Goal: Task Accomplishment & Management: Manage account settings

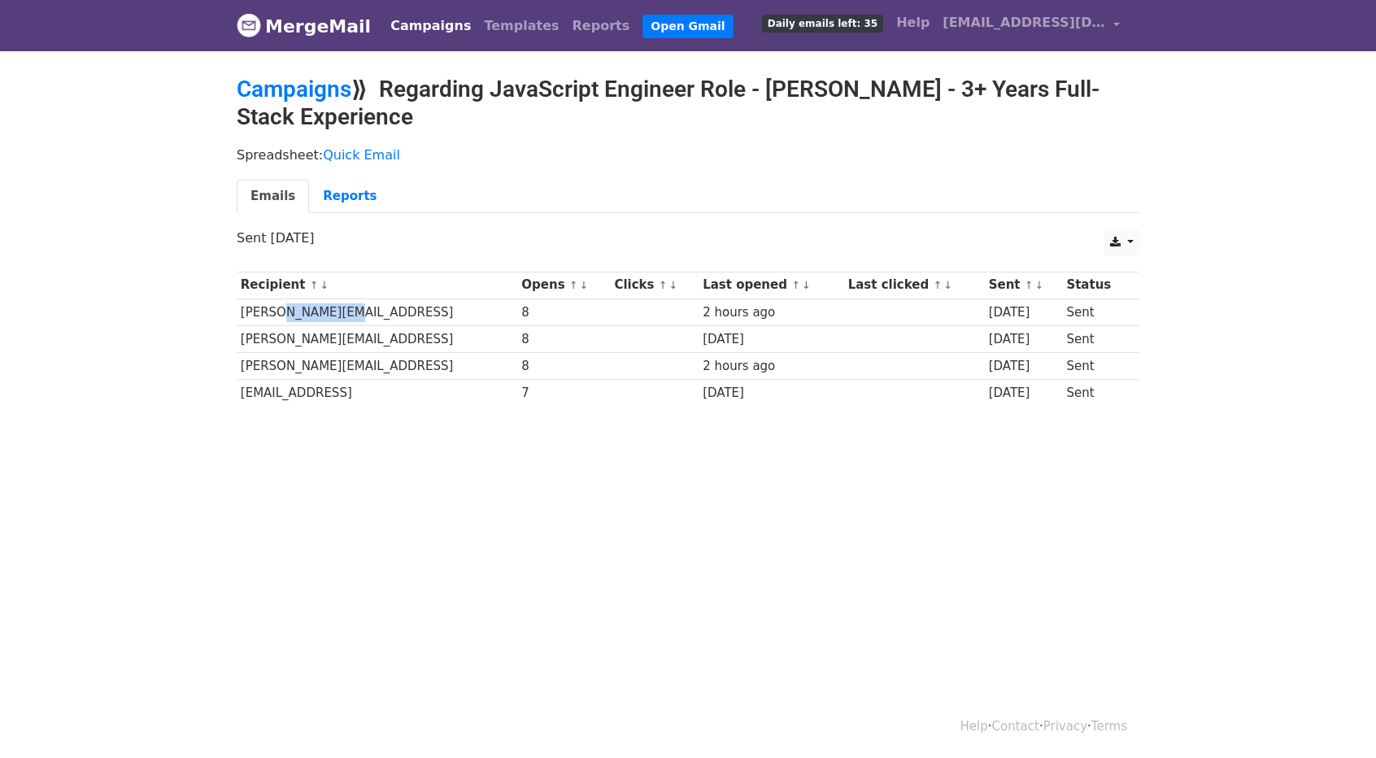
drag, startPoint x: 275, startPoint y: 310, endPoint x: 350, endPoint y: 311, distance: 74.8
click at [350, 311] on td "[PERSON_NAME][EMAIL_ADDRESS]" at bounding box center [377, 311] width 281 height 27
drag, startPoint x: 276, startPoint y: 355, endPoint x: 368, endPoint y: 370, distance: 94.0
click at [368, 370] on td "[PERSON_NAME][EMAIL_ADDRESS]" at bounding box center [377, 365] width 281 height 27
click at [341, 327] on td "[PERSON_NAME][EMAIL_ADDRESS]" at bounding box center [377, 338] width 281 height 27
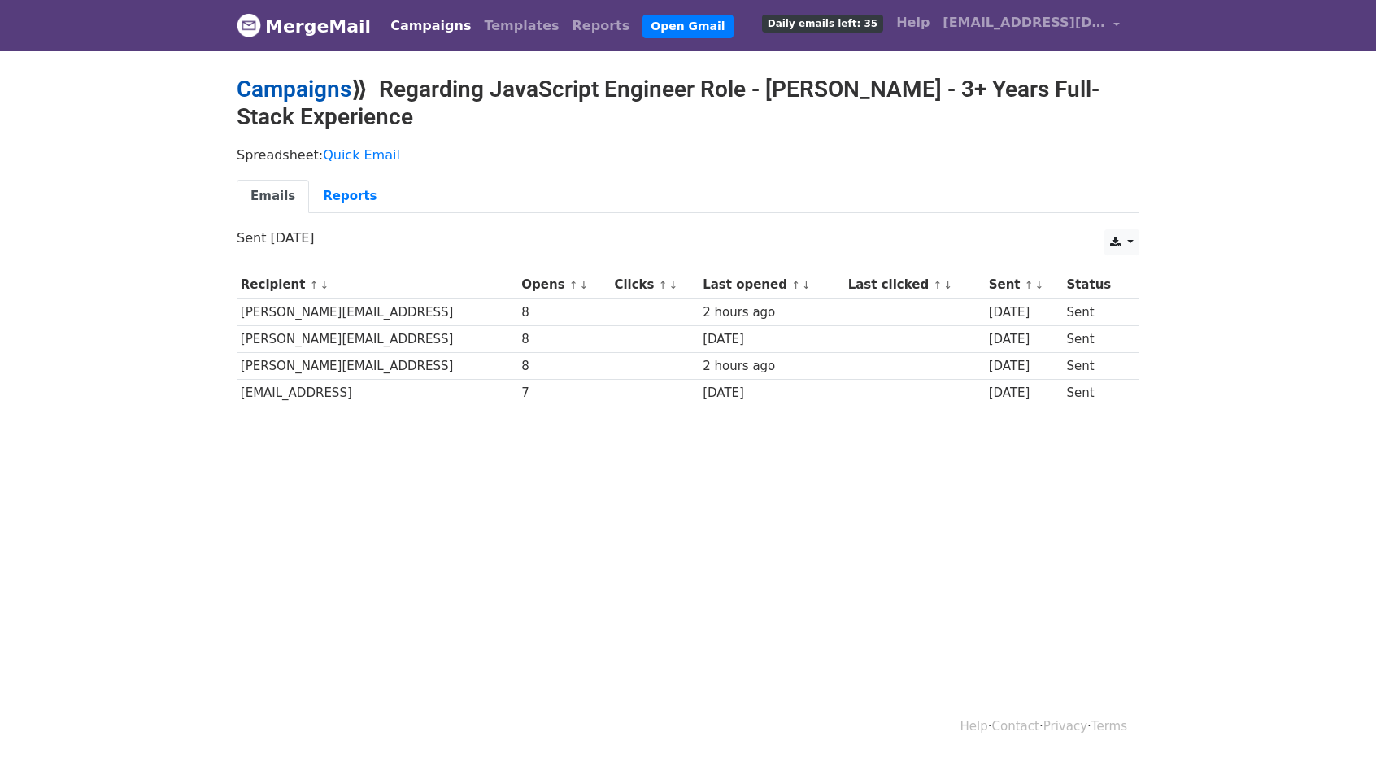
click at [309, 100] on h2 "Campaigns ⟫ Regarding JavaScript Engineer Role - Yash Bhole - 3+ Years Full-Sta…" at bounding box center [688, 103] width 903 height 54
click at [317, 107] on h2 "Campaigns ⟫ Regarding JavaScript Engineer Role - Yash Bhole - 3+ Years Full-Sta…" at bounding box center [688, 103] width 903 height 54
click at [312, 87] on link "Campaigns" at bounding box center [294, 89] width 115 height 27
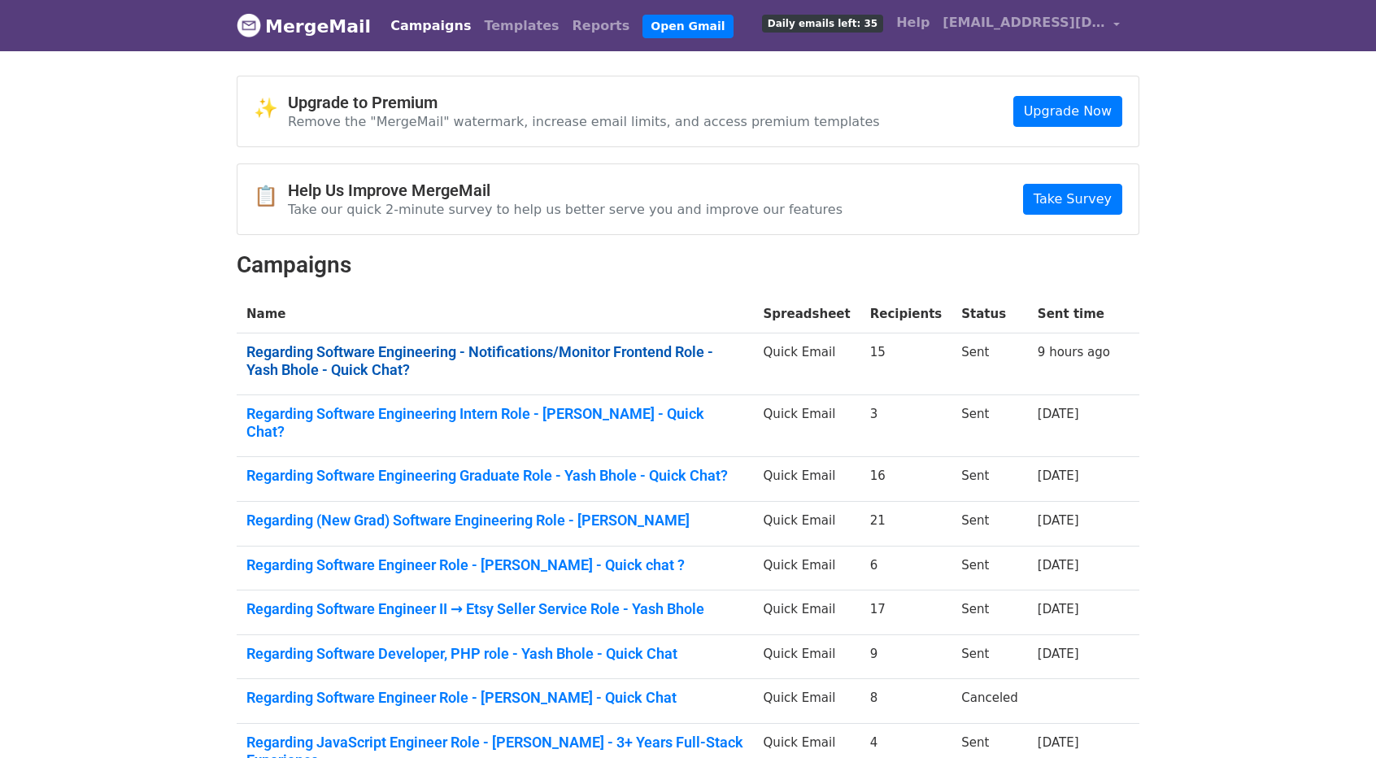
click at [572, 359] on link "Regarding Software Engineering - Notifications/Monitor Frontend Role - Yash Bho…" at bounding box center [495, 360] width 498 height 35
